Goal: Transaction & Acquisition: Obtain resource

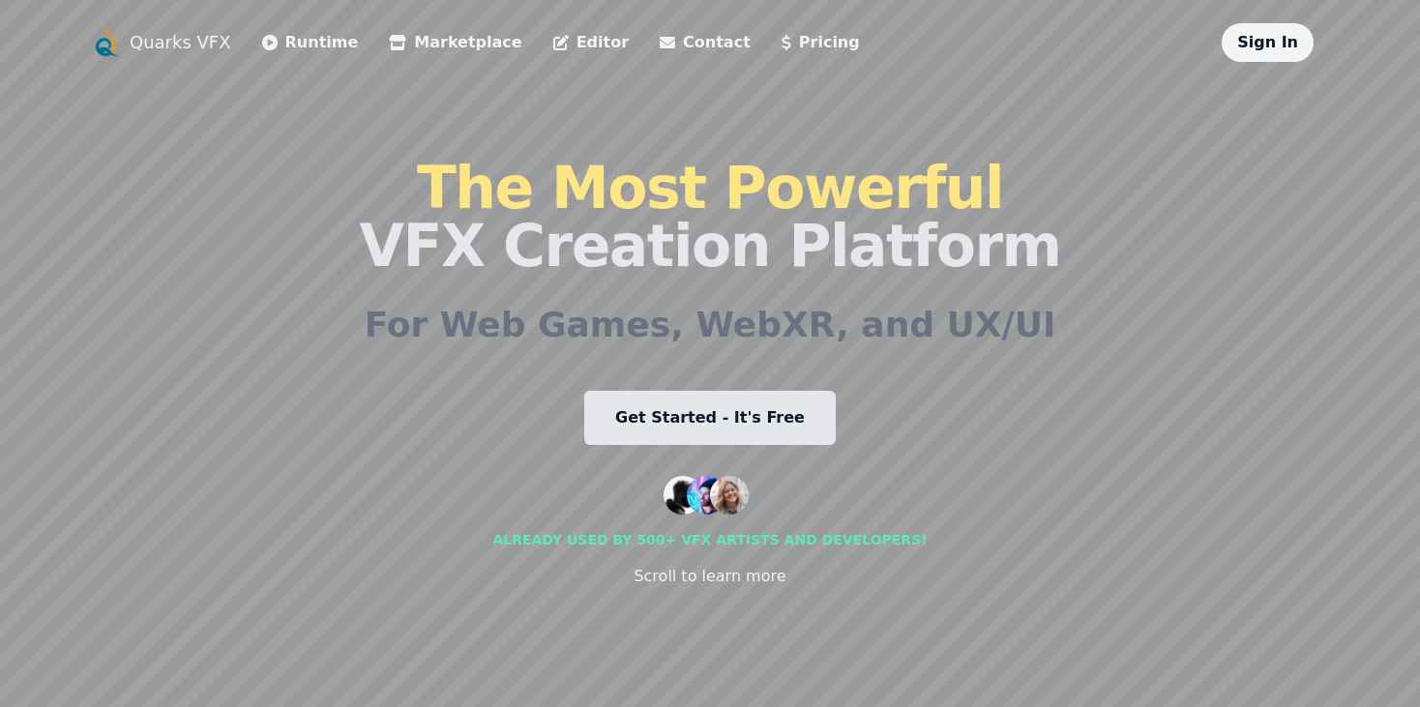
click at [808, 428] on link "Get Started - It's Free" at bounding box center [710, 418] width 252 height 54
click at [553, 45] on link "Editor" at bounding box center [590, 42] width 75 height 23
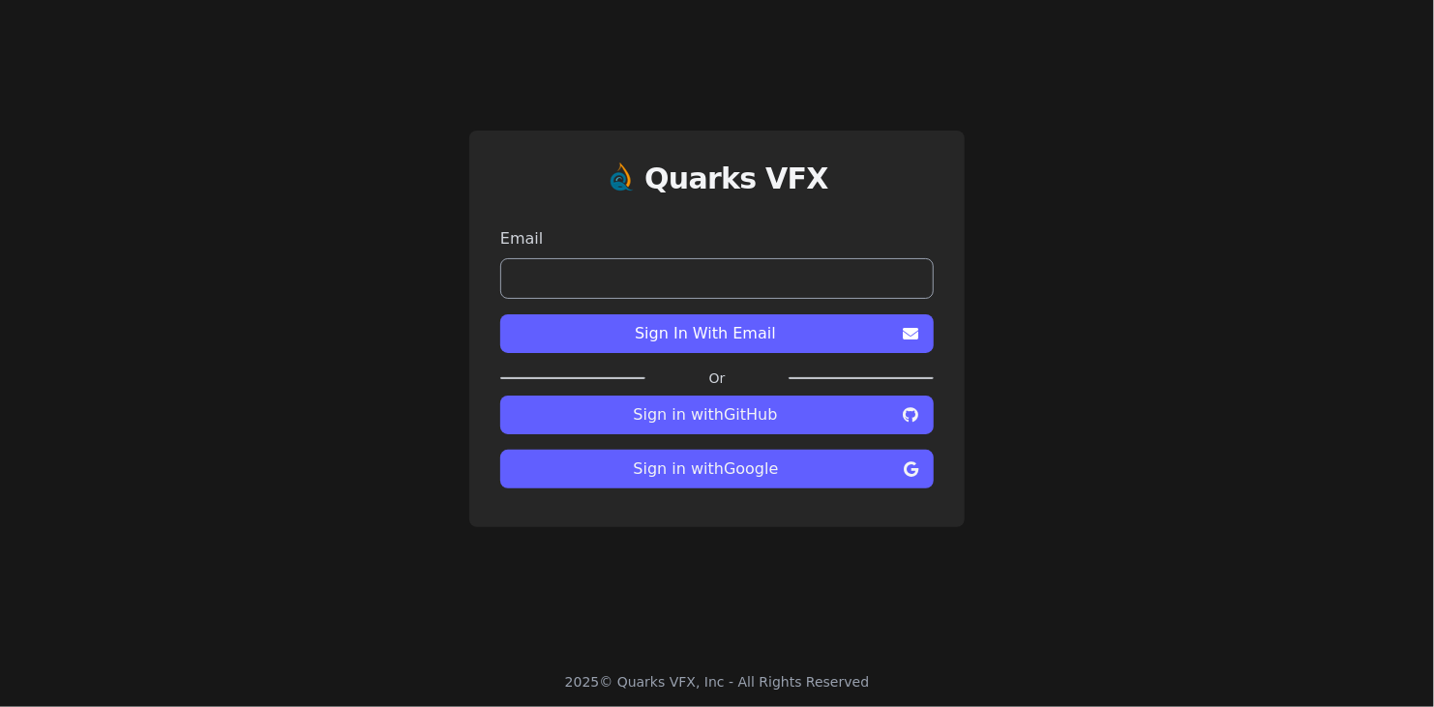
click at [817, 322] on span "Sign In With Email" at bounding box center [705, 333] width 379 height 23
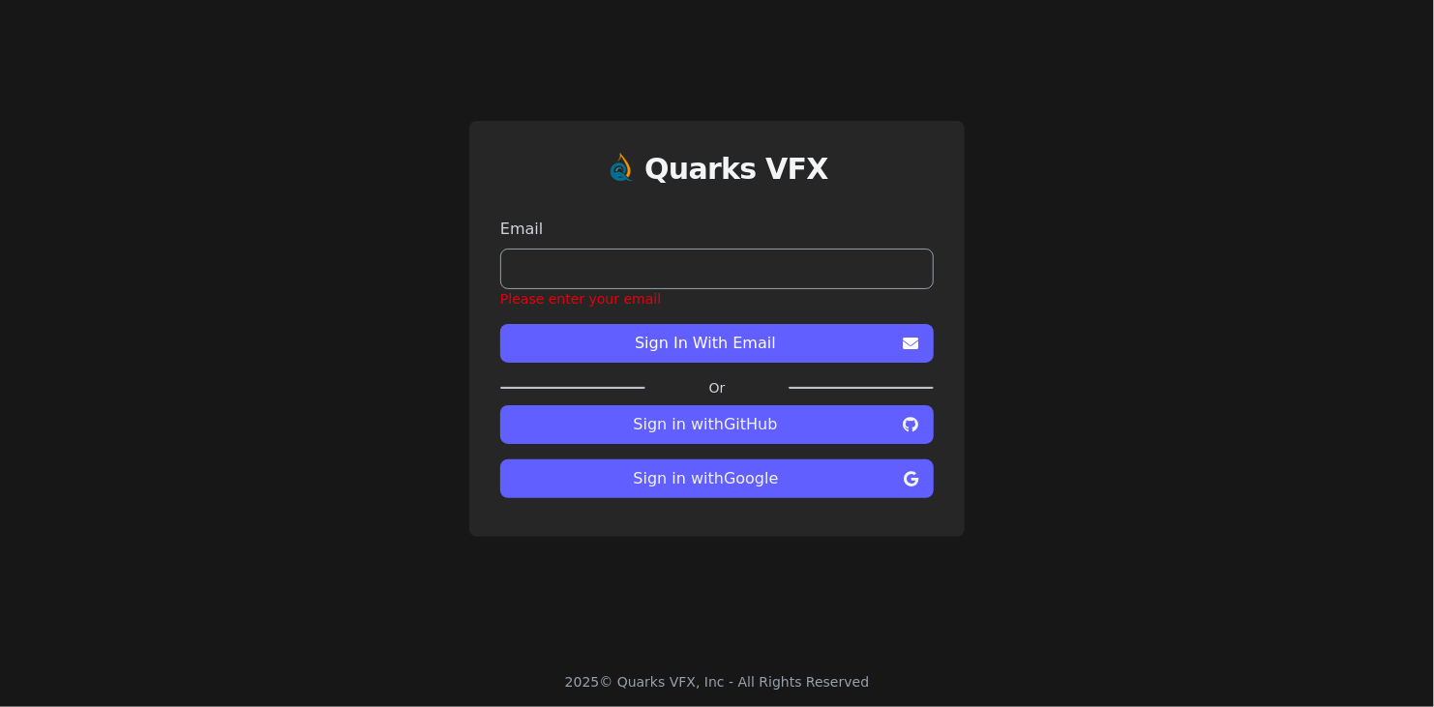
click at [700, 271] on input "email" at bounding box center [716, 269] width 433 height 41
click at [859, 488] on span "Sign in with Google" at bounding box center [706, 478] width 380 height 23
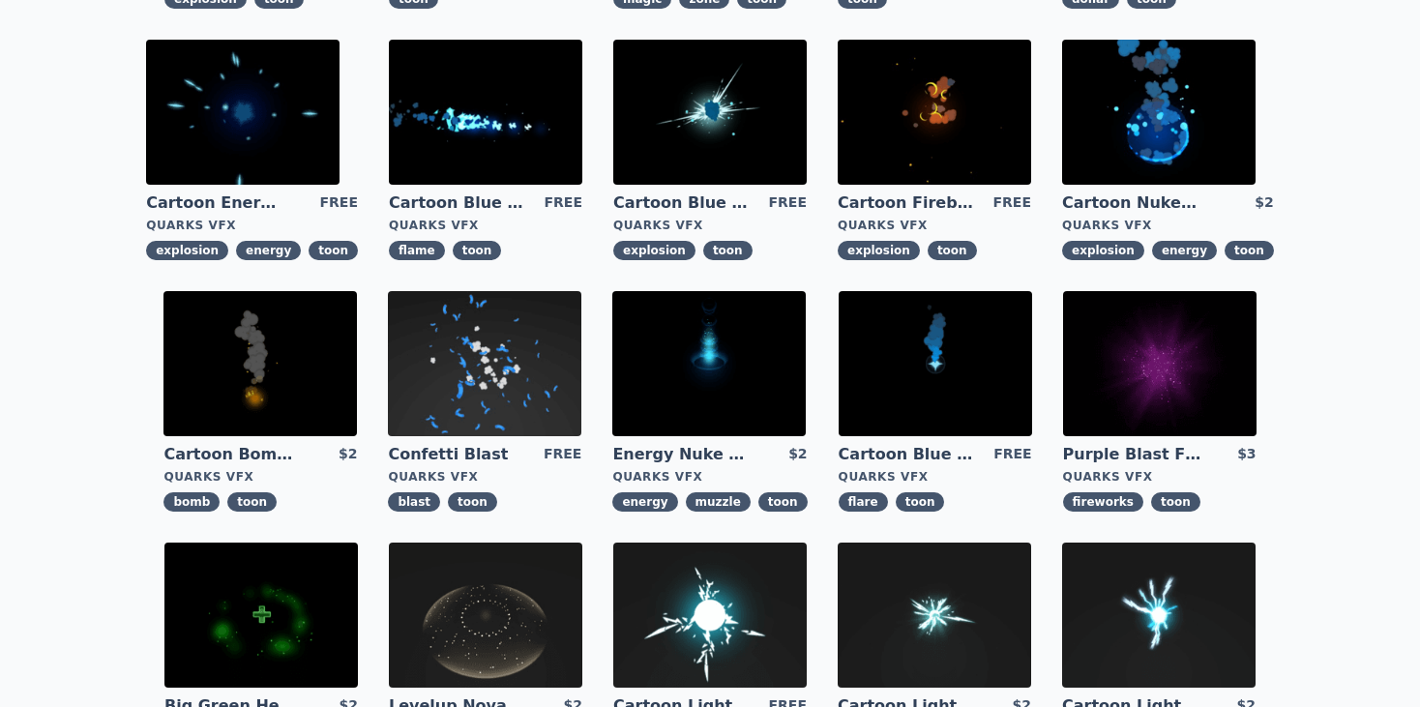
scroll to position [484, 0]
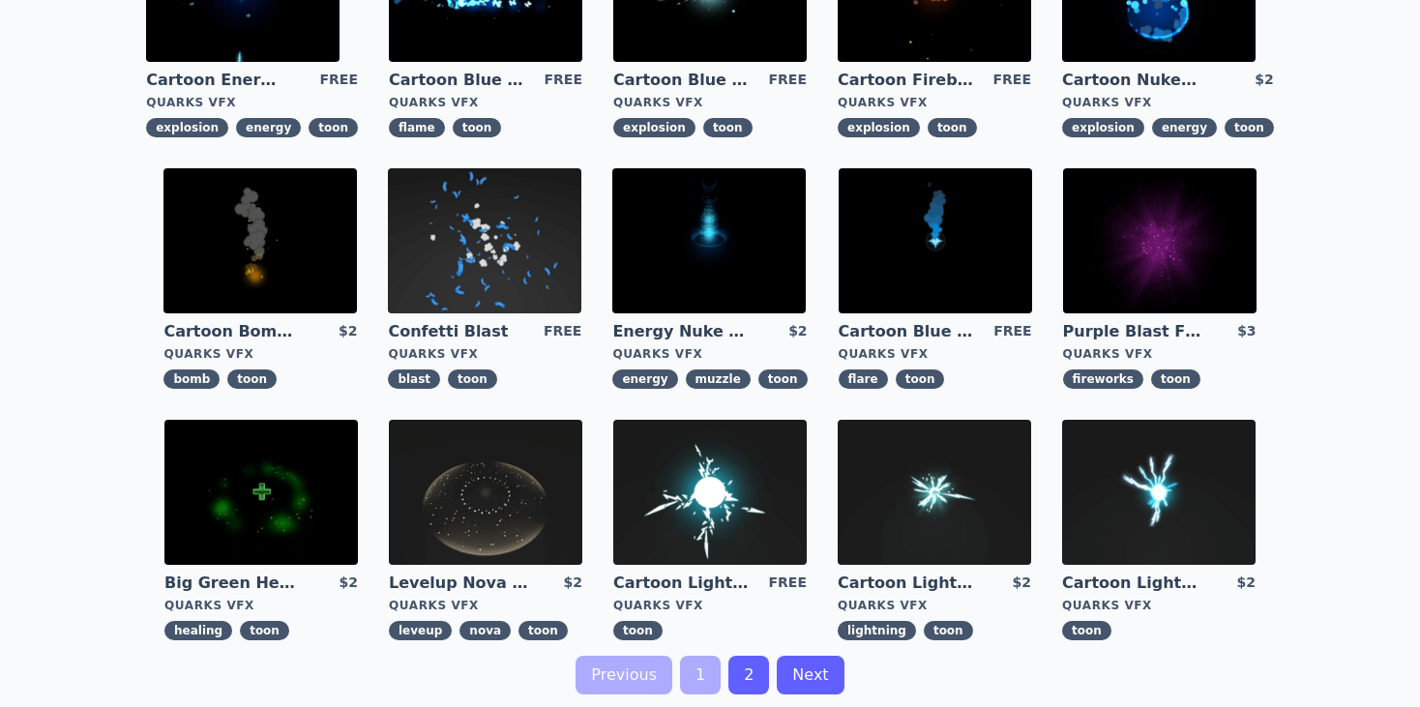
click at [811, 673] on link "Next" at bounding box center [810, 675] width 67 height 39
